Goal: Ask a question

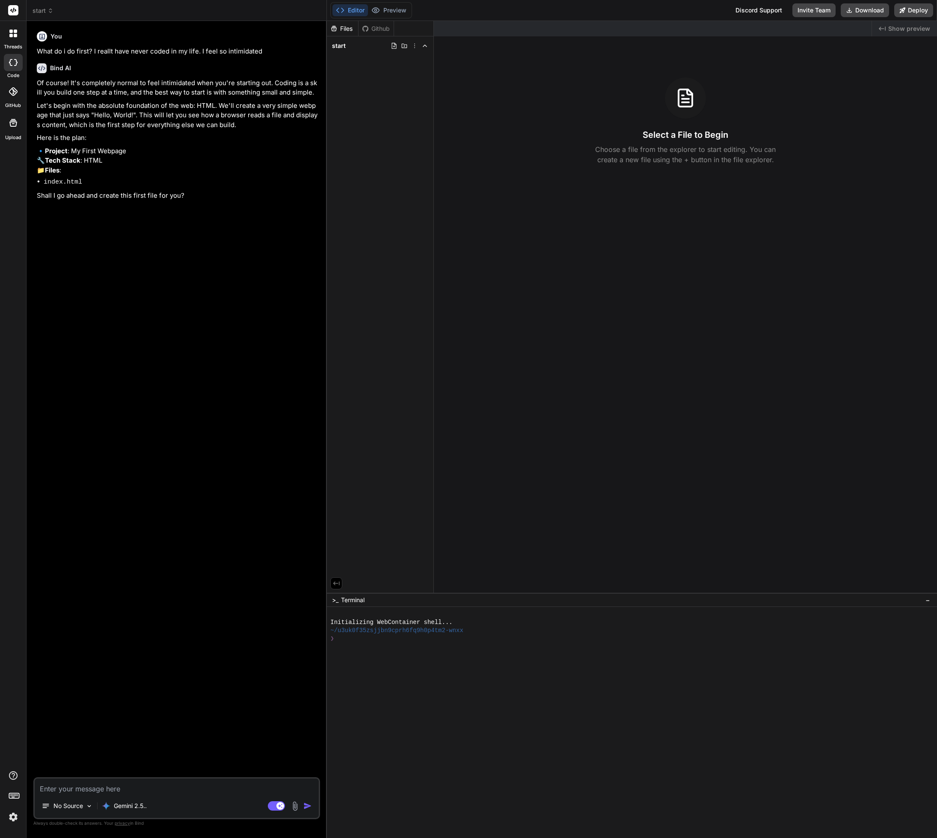
click at [148, 789] on textarea at bounding box center [177, 785] width 284 height 15
type textarea "n"
type textarea "x"
type textarea "no"
type textarea "x"
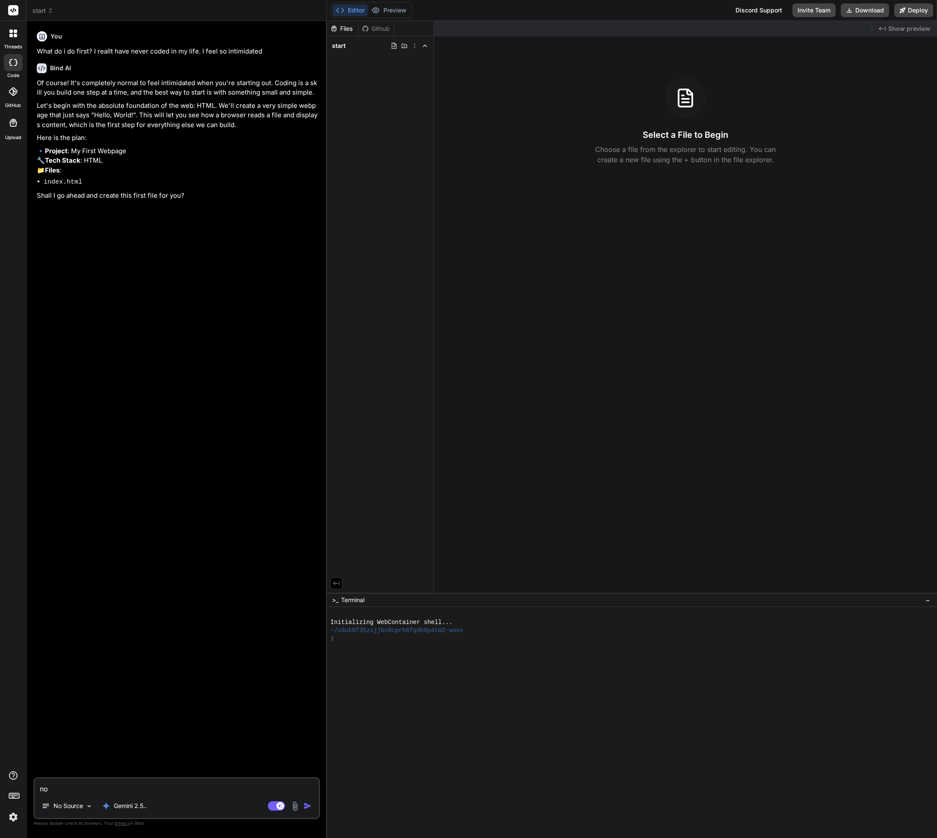
type textarea "now"
type textarea "x"
type textarea "now."
type textarea "x"
type textarea "now."
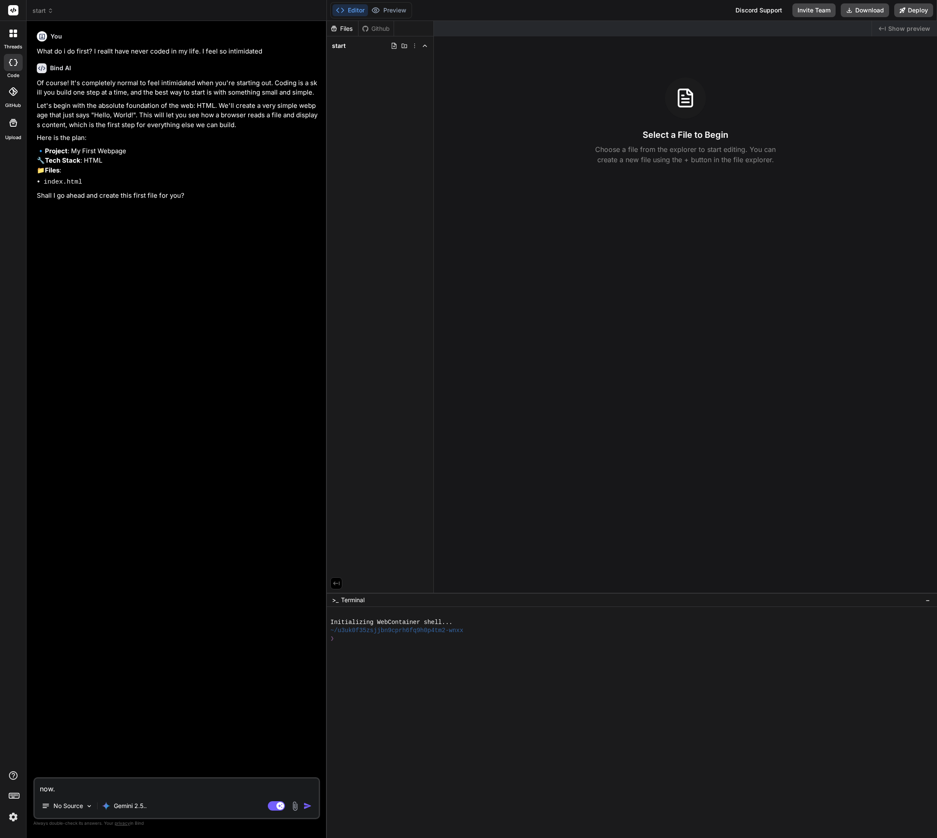
type textarea "x"
type textarea "now. A"
type textarea "x"
type textarea "now."
type textarea "x"
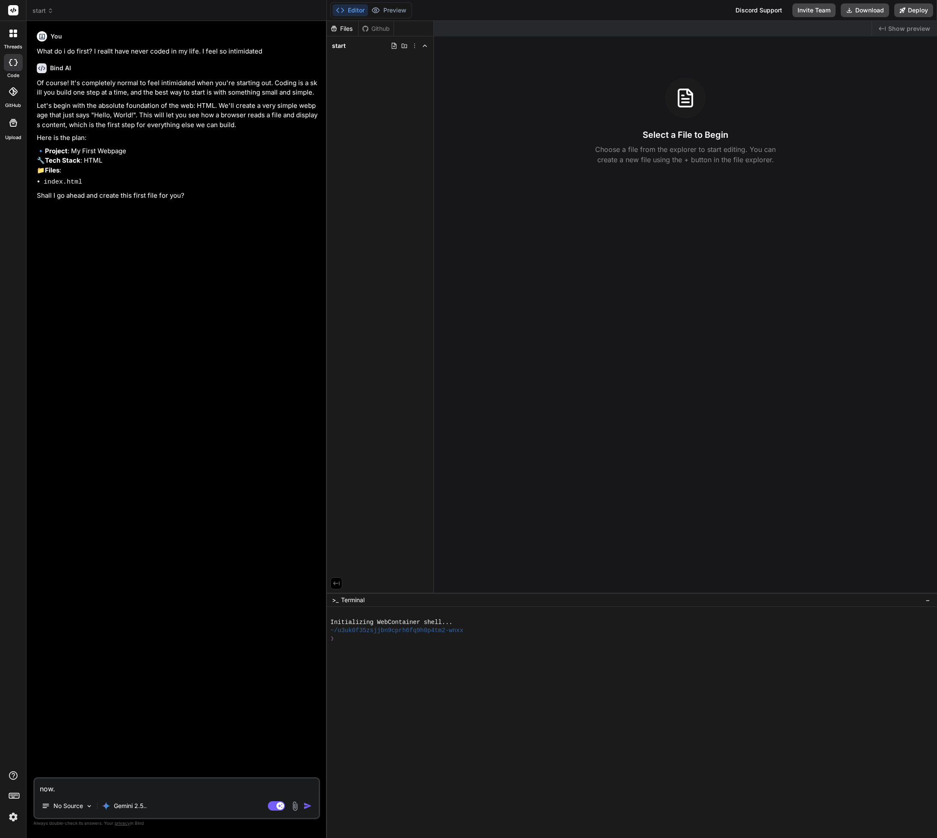
type textarea "now. I"
type textarea "x"
type textarea "now. Is"
type textarea "x"
type textarea "now. Is"
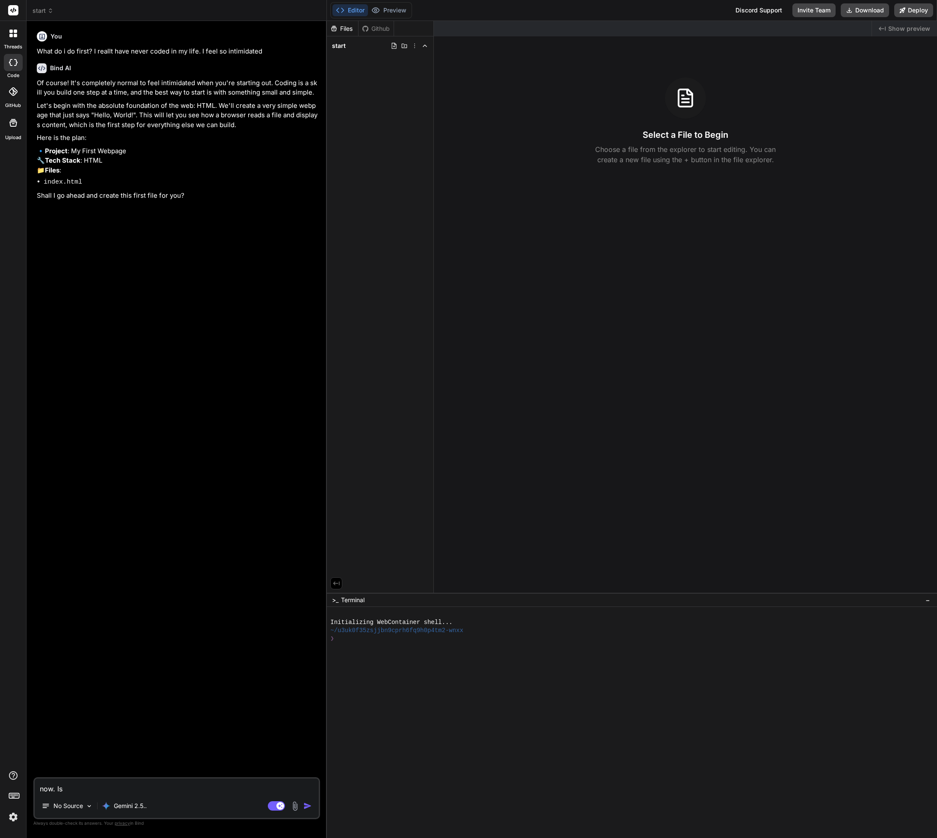
type textarea "x"
type textarea "now. Is B"
type textarea "x"
type textarea "now. Is Bi"
type textarea "x"
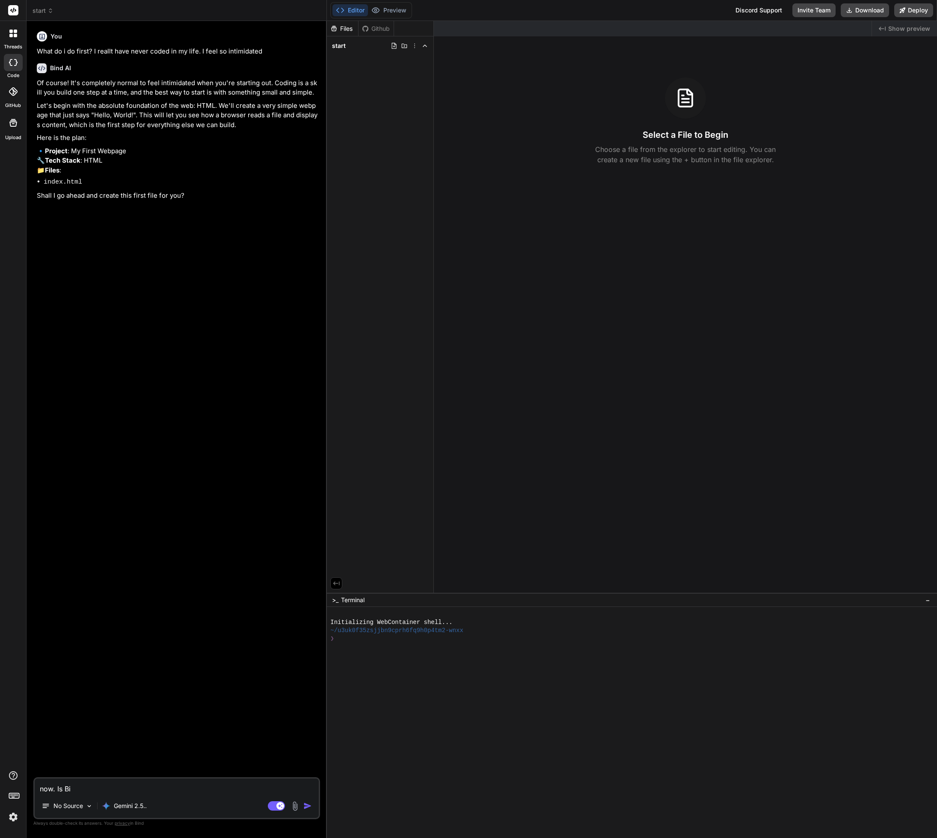
type textarea "now. Is Bin"
type textarea "x"
type textarea "now. Is Bind"
type textarea "x"
type textarea "now. Is Bind"
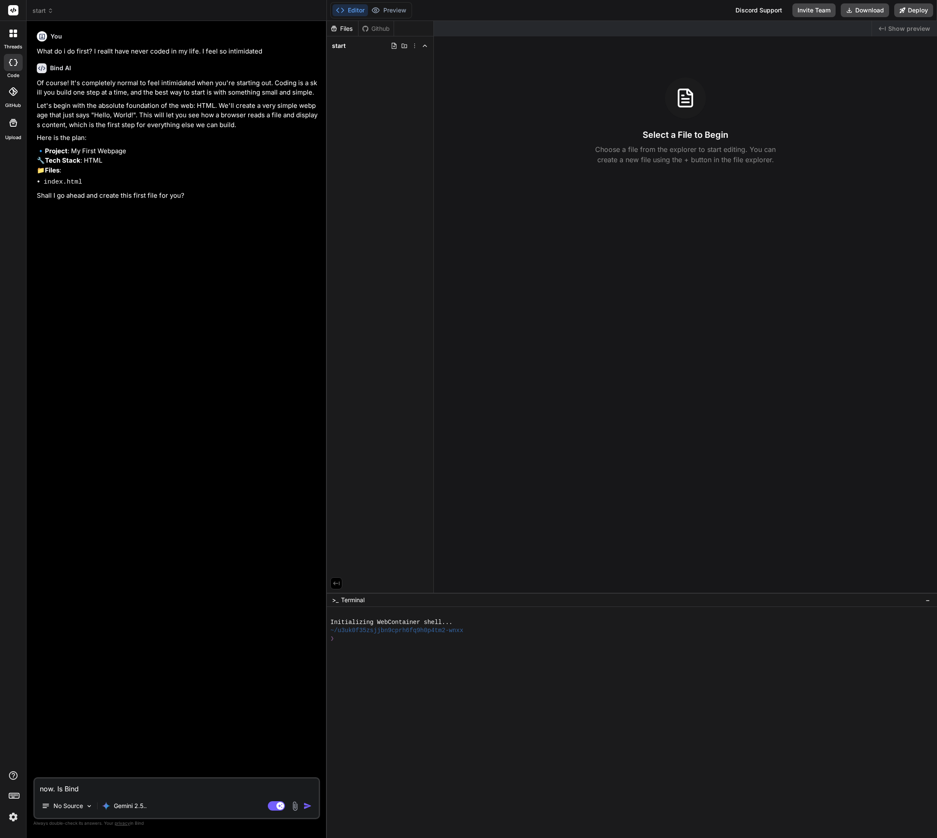
type textarea "x"
type textarea "now. Is Bind c"
type textarea "x"
type textarea "now. Is Bind ca"
type textarea "x"
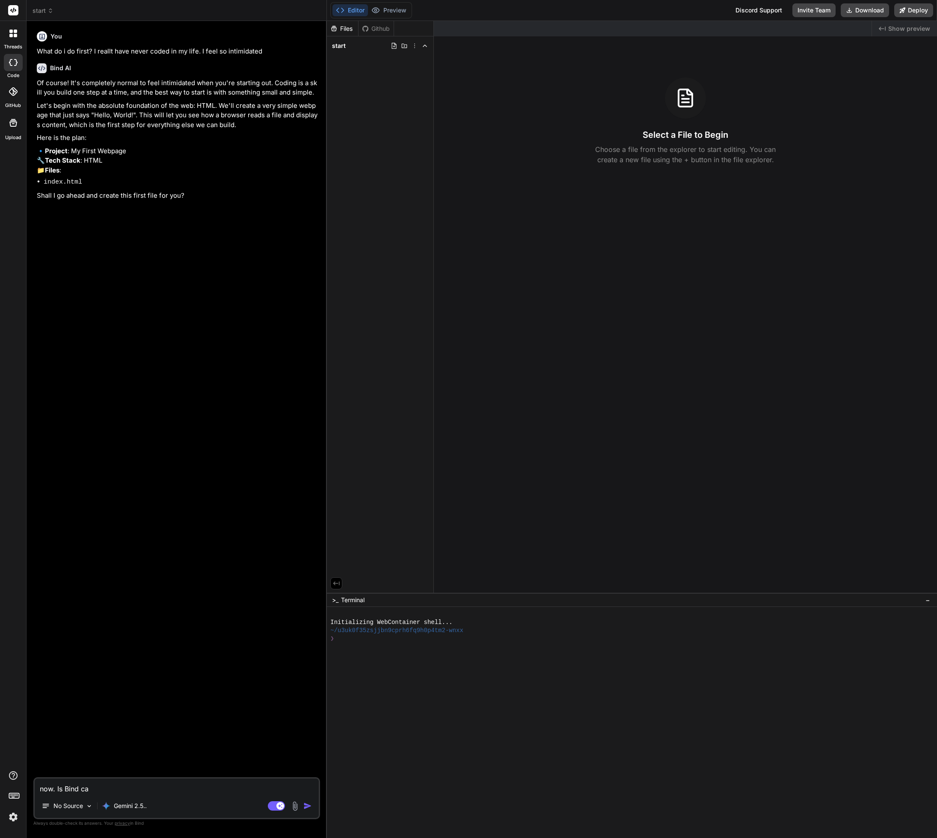
type textarea "now. Is Bind cap"
type textarea "x"
type textarea "now. Is Bind capa"
type textarea "x"
type textarea "now. Is Bind capabn"
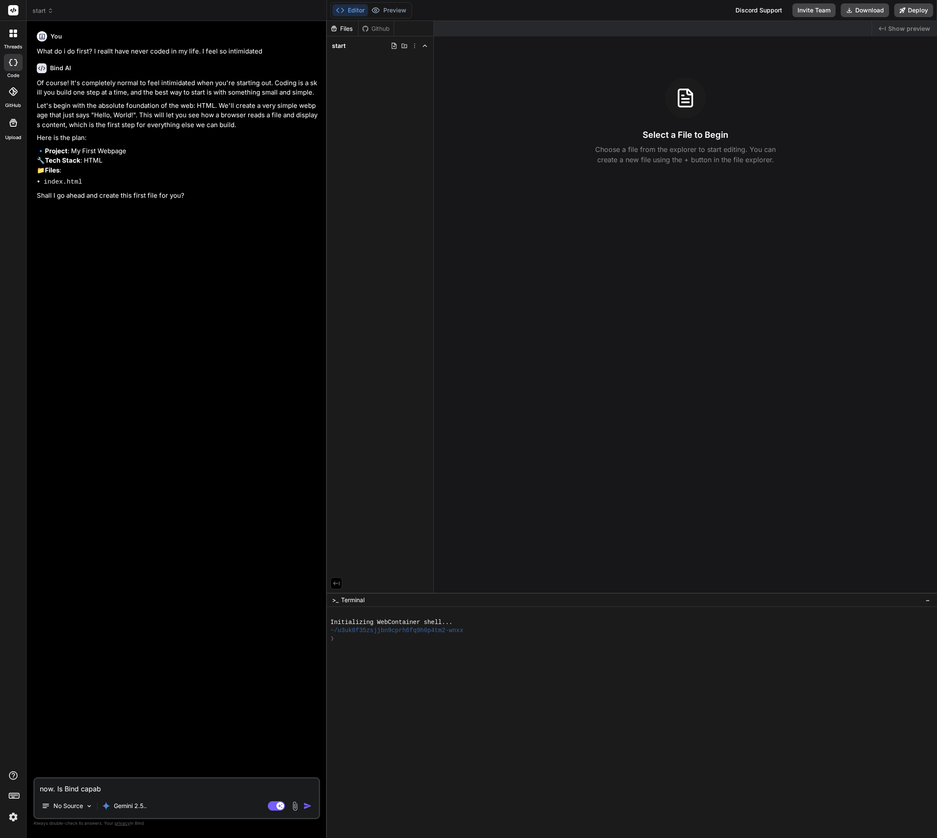
type textarea "x"
type textarea "now. Is Bind capabnl"
type textarea "x"
type textarea "now. Is Bind capabnle"
type textarea "x"
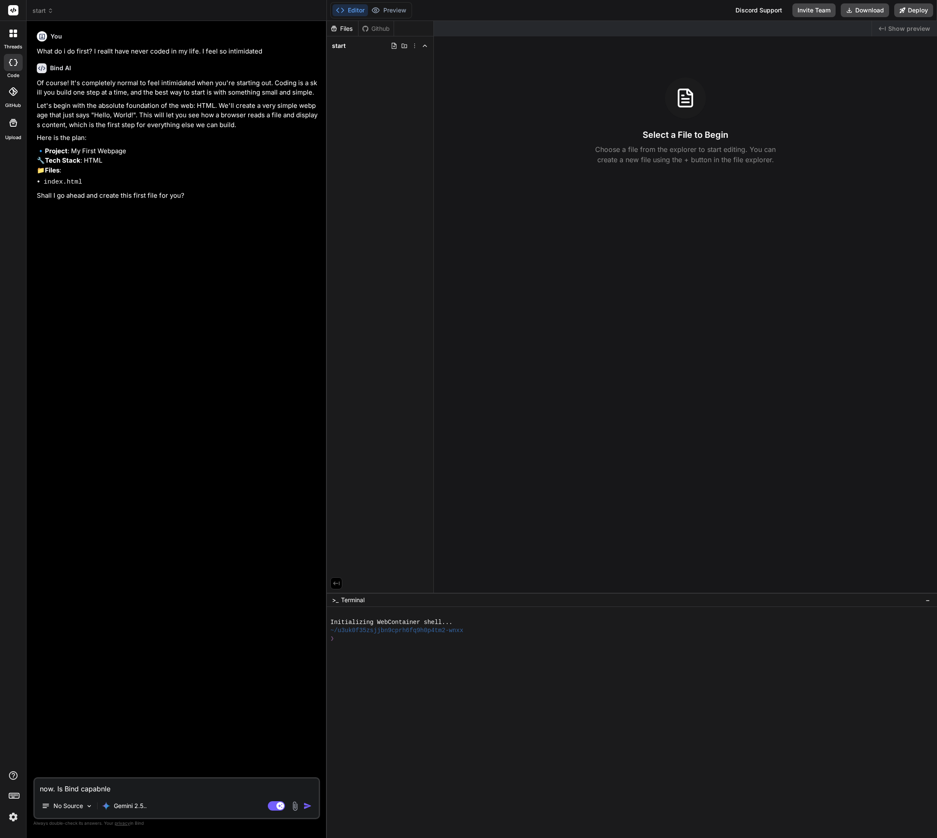
type textarea "now. Is Bind capabnl"
type textarea "x"
type textarea "now. Is Bind capabn"
type textarea "x"
type textarea "now. Is Bind capab"
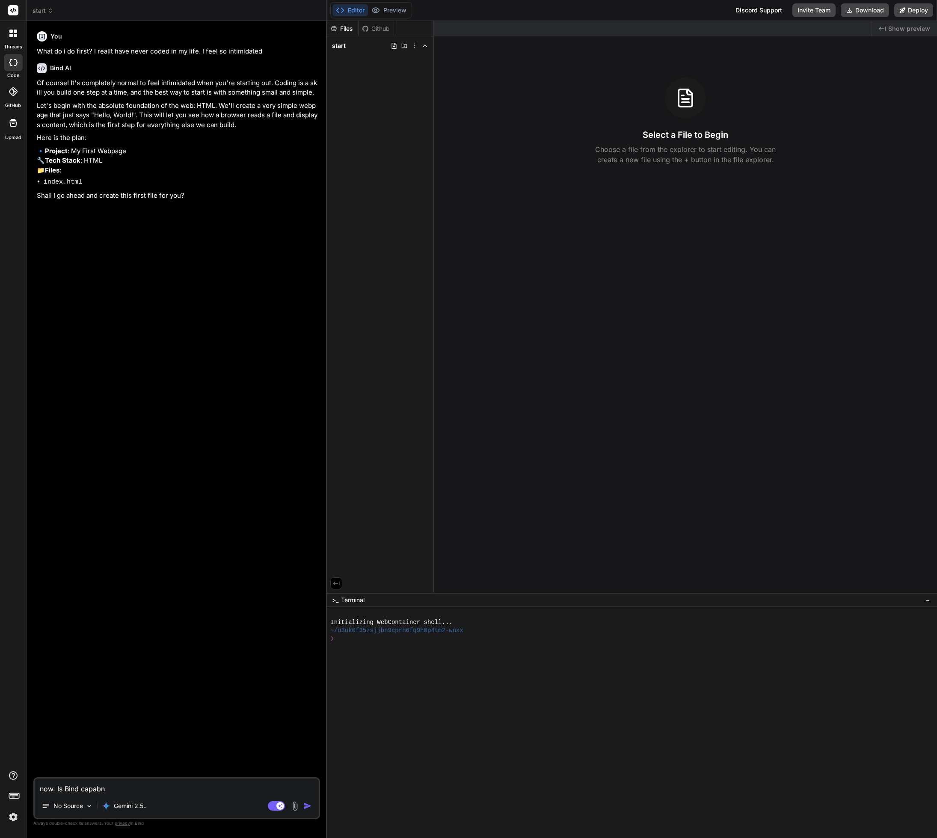
type textarea "x"
type textarea "now. Is Bind capabl"
type textarea "x"
type textarea "now. Is Bind capable"
type textarea "x"
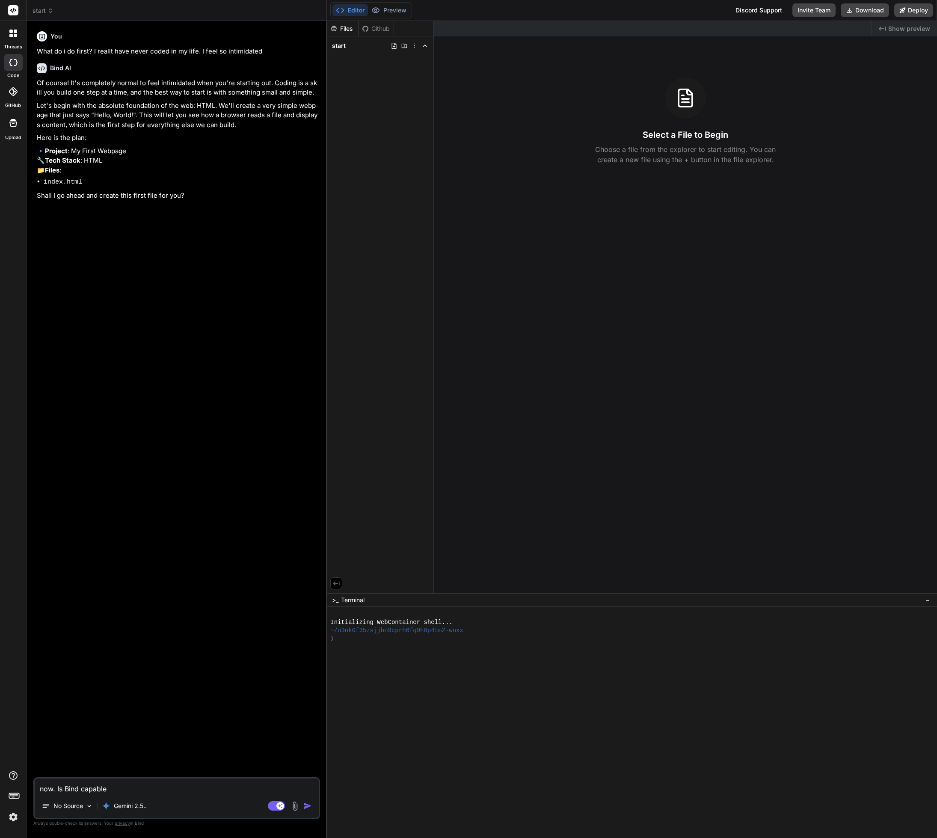
type textarea "now. Is Bind capable"
type textarea "x"
type textarea "now. Is Bind capable o"
type textarea "x"
type textarea "now. Is Bind capable of"
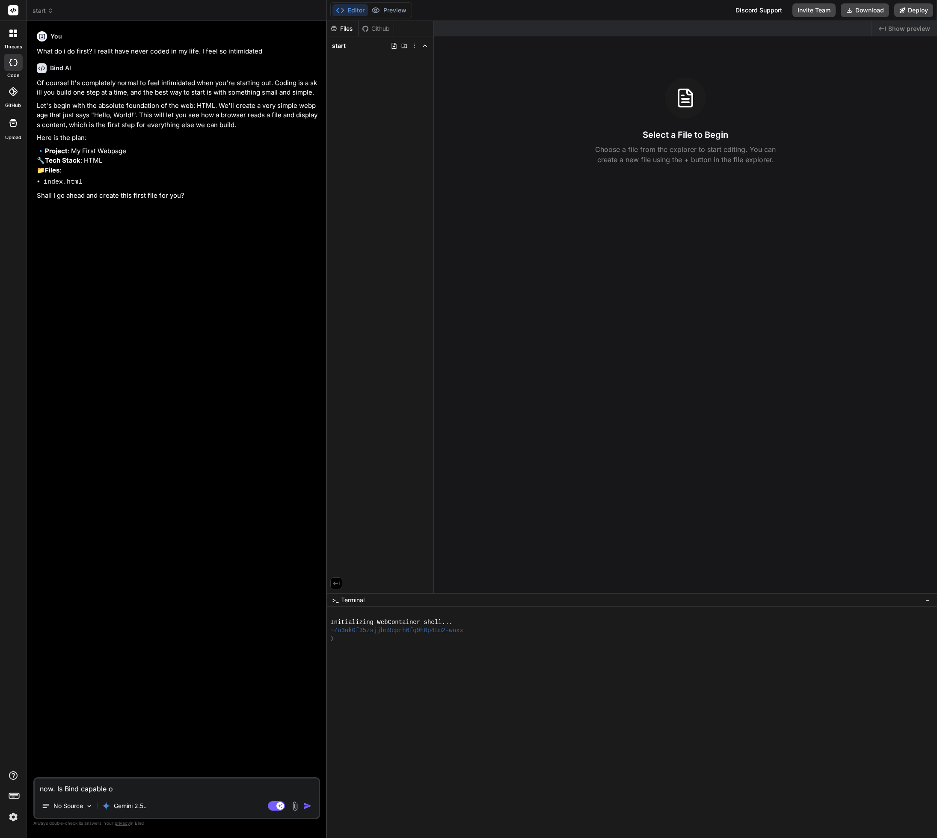
type textarea "x"
type textarea "now. Is Bind capable of"
type textarea "x"
type textarea "now. Is Bind capable of b"
type textarea "x"
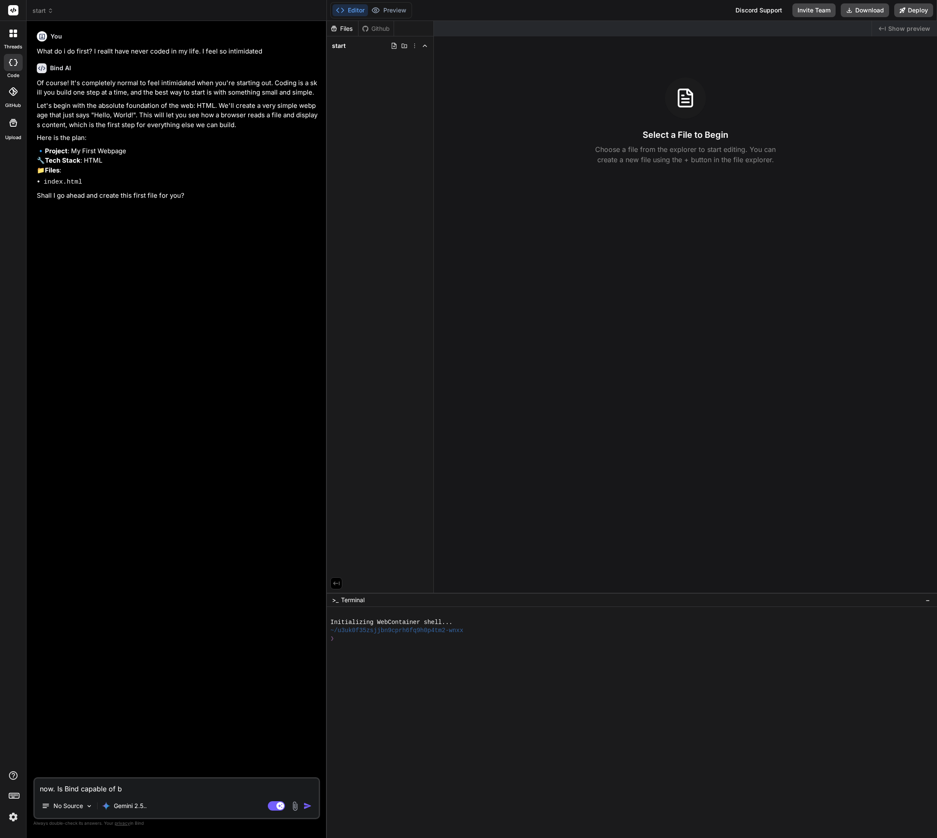
type textarea "now. Is Bind capable of bu"
type textarea "x"
type textarea "now. Is Bind capable of [PERSON_NAME]"
type textarea "x"
type textarea "now. Is Bind capable of buil"
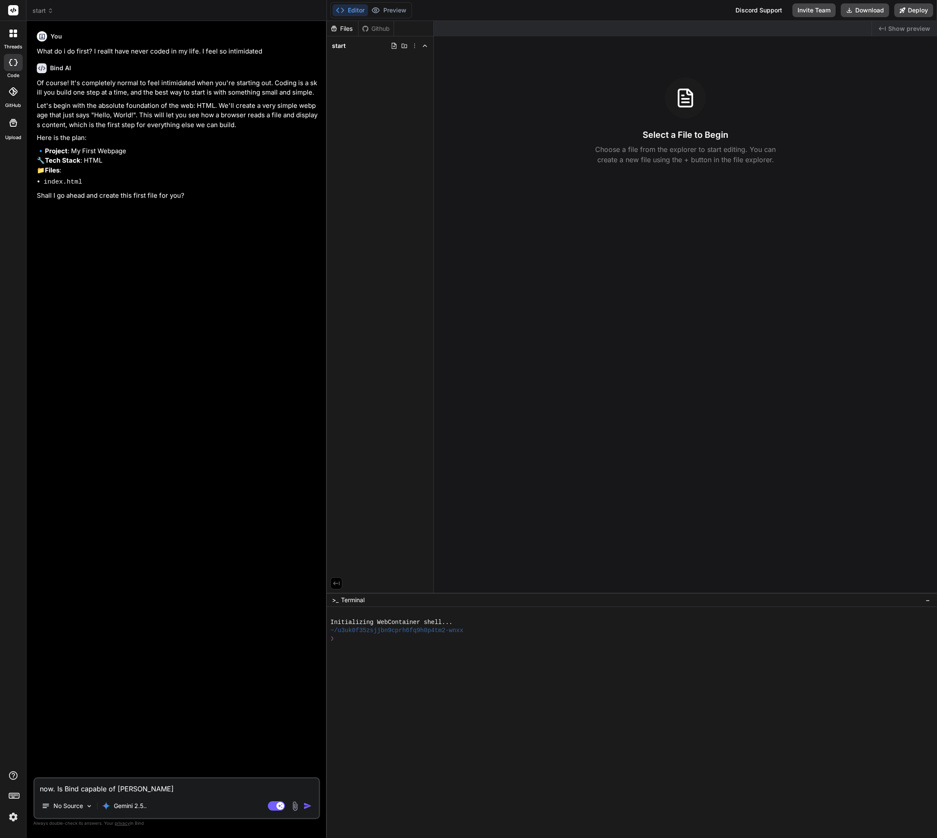
type textarea "x"
type textarea "now. Is Bind capable of build"
type textarea "x"
type textarea "now. Is Bind capable of buildi"
type textarea "x"
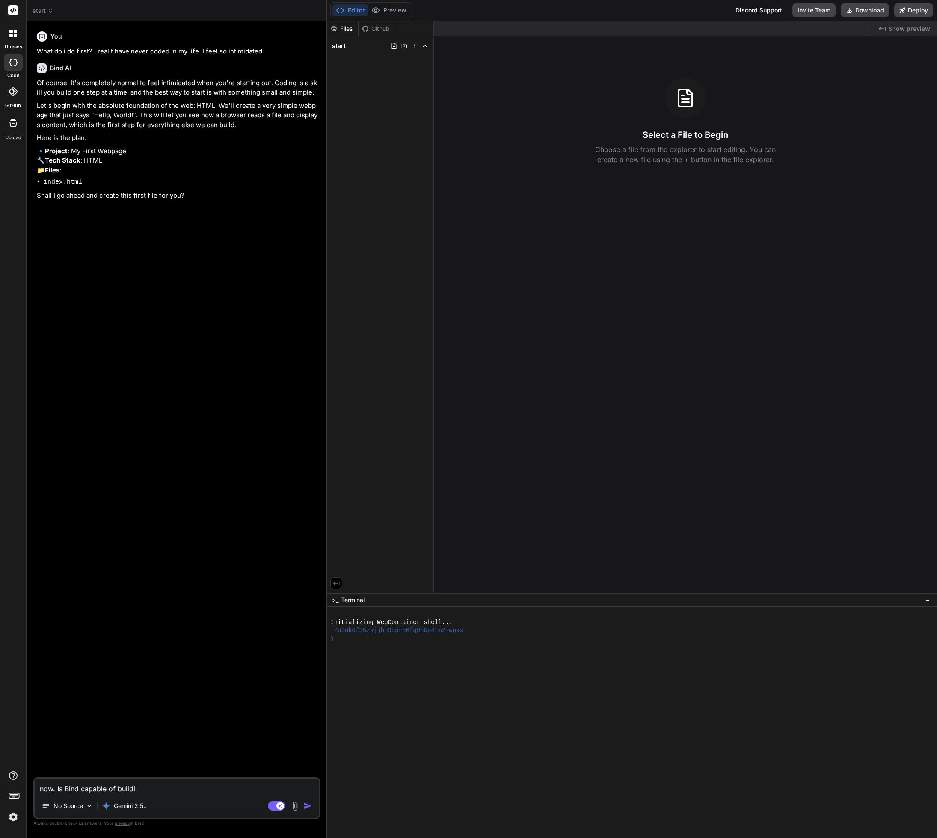
type textarea "now. Is Bind capable of buildin"
type textarea "x"
type textarea "now. Is Bind capable of building"
type textarea "x"
type textarea "now. Is Bind capable of building"
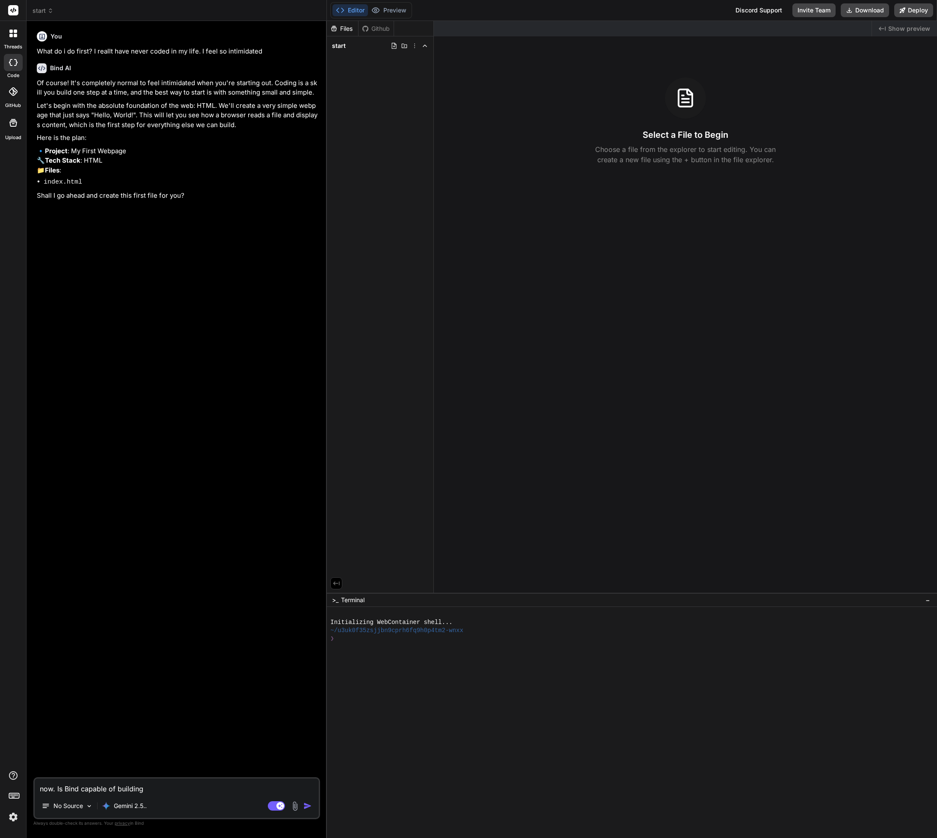
type textarea "x"
type textarea "now. Is Bind capable of building I"
type textarea "x"
type textarea "now. Is Bind capable of building IO"
type textarea "x"
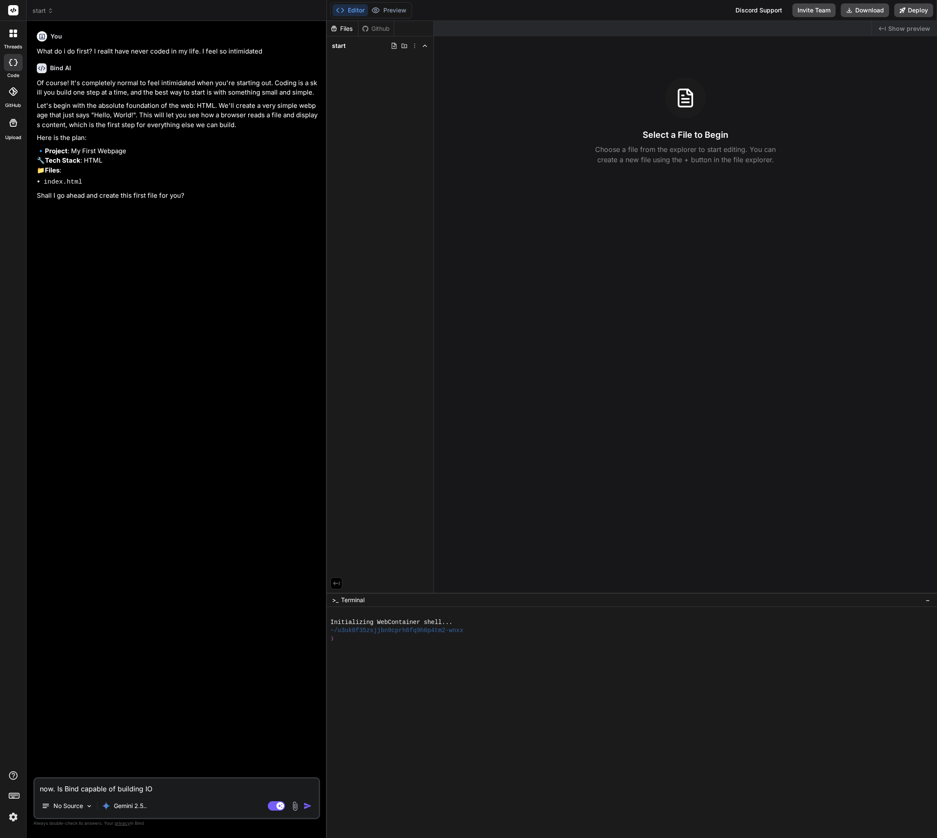
type textarea "now. Is Bind capable of building IOS"
type textarea "x"
type textarea "now. Is Bind capable of building IOS"
type textarea "x"
type textarea "now. Is Bind capable of building IOS a"
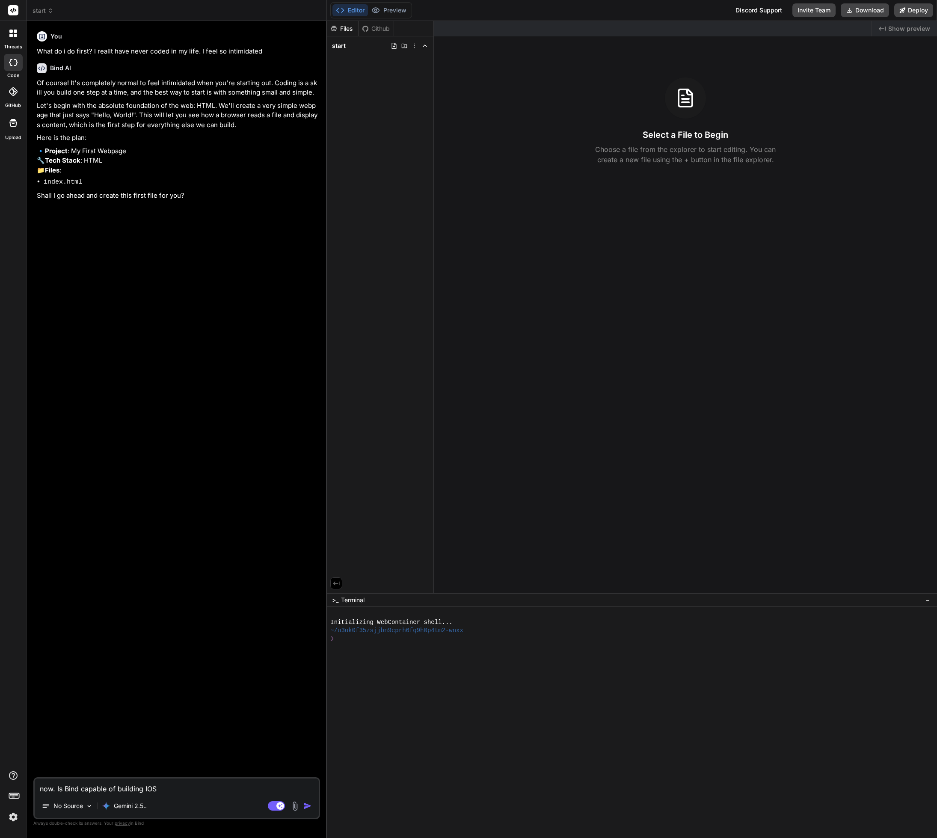
type textarea "x"
type textarea "now. Is Bind capable of building IOS ap"
type textarea "x"
type textarea "now. Is Bind capable of building IOS app"
type textarea "x"
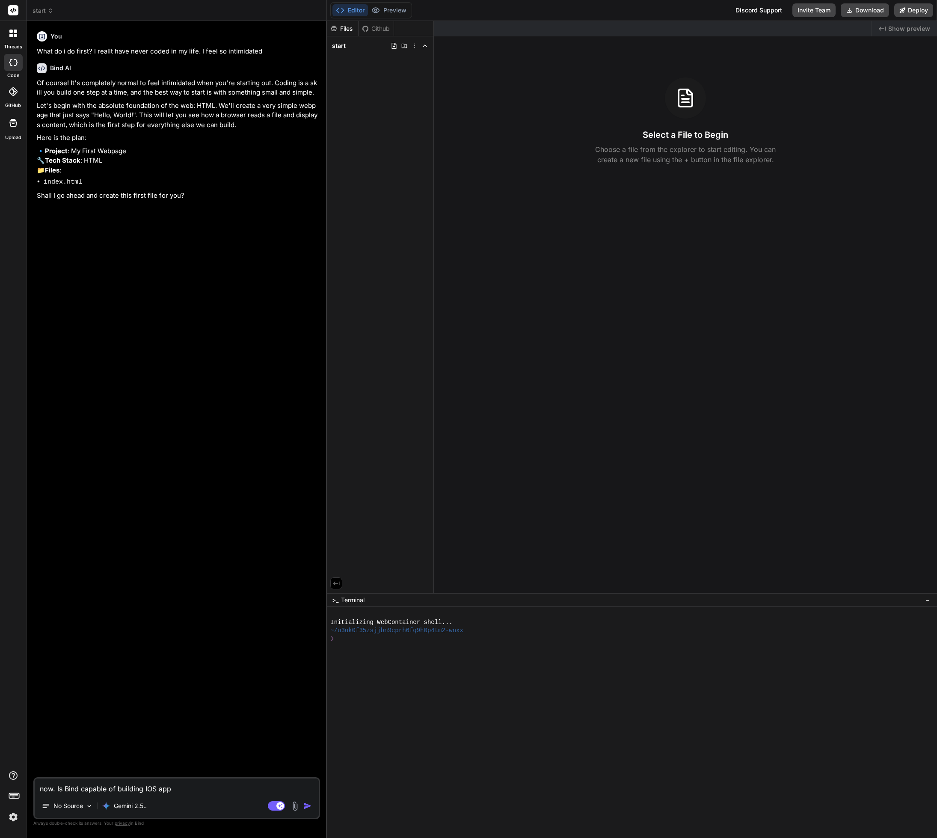
type textarea "now. Is Bind capable of building IOS apps"
type textarea "x"
type textarea "now. Is Bind capable of building IOS apps?"
type textarea "x"
click at [11, 820] on img at bounding box center [13, 816] width 15 height 15
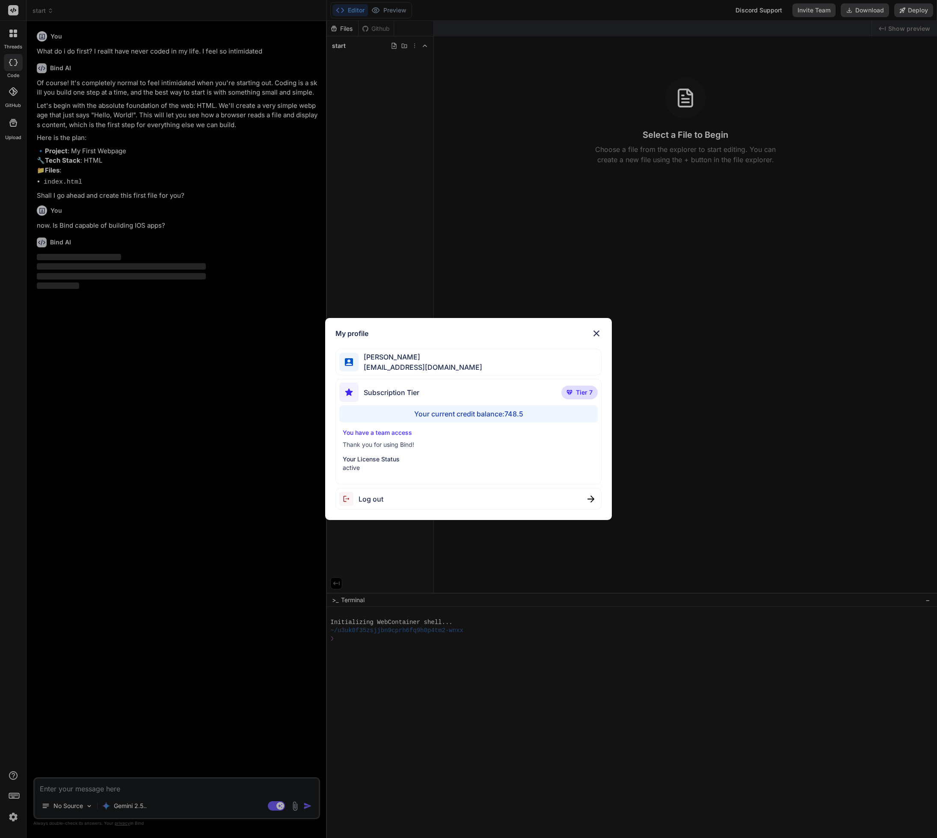
click at [597, 329] on img at bounding box center [596, 333] width 10 height 10
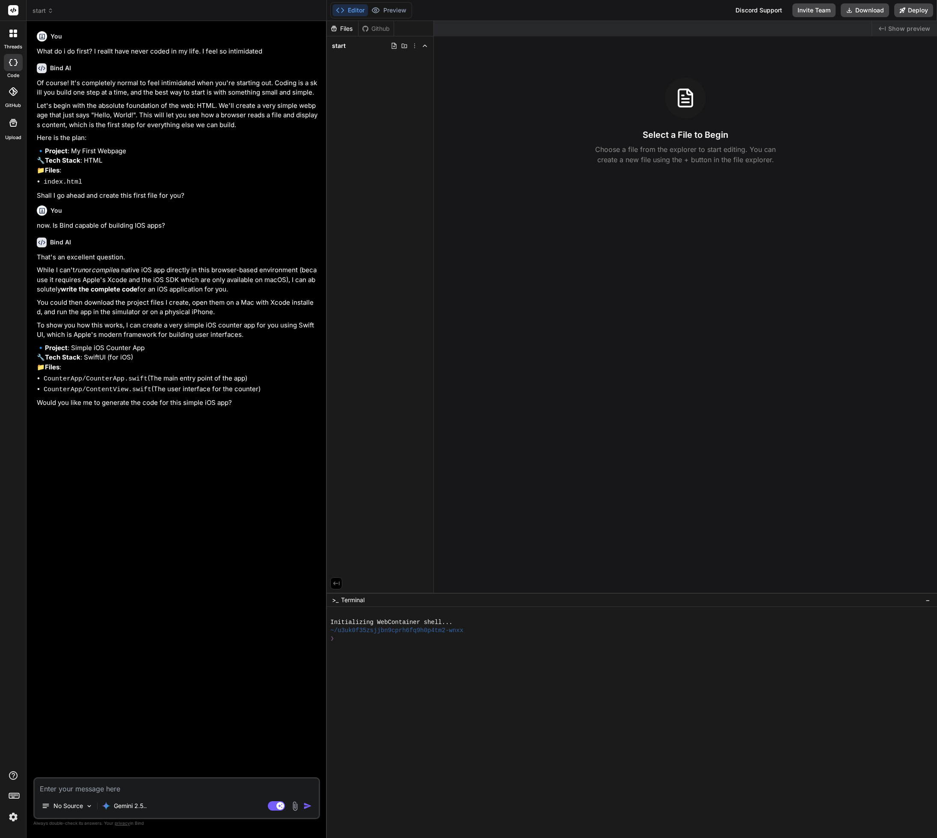
type textarea "x"
